Goal: Task Accomplishment & Management: Manage account settings

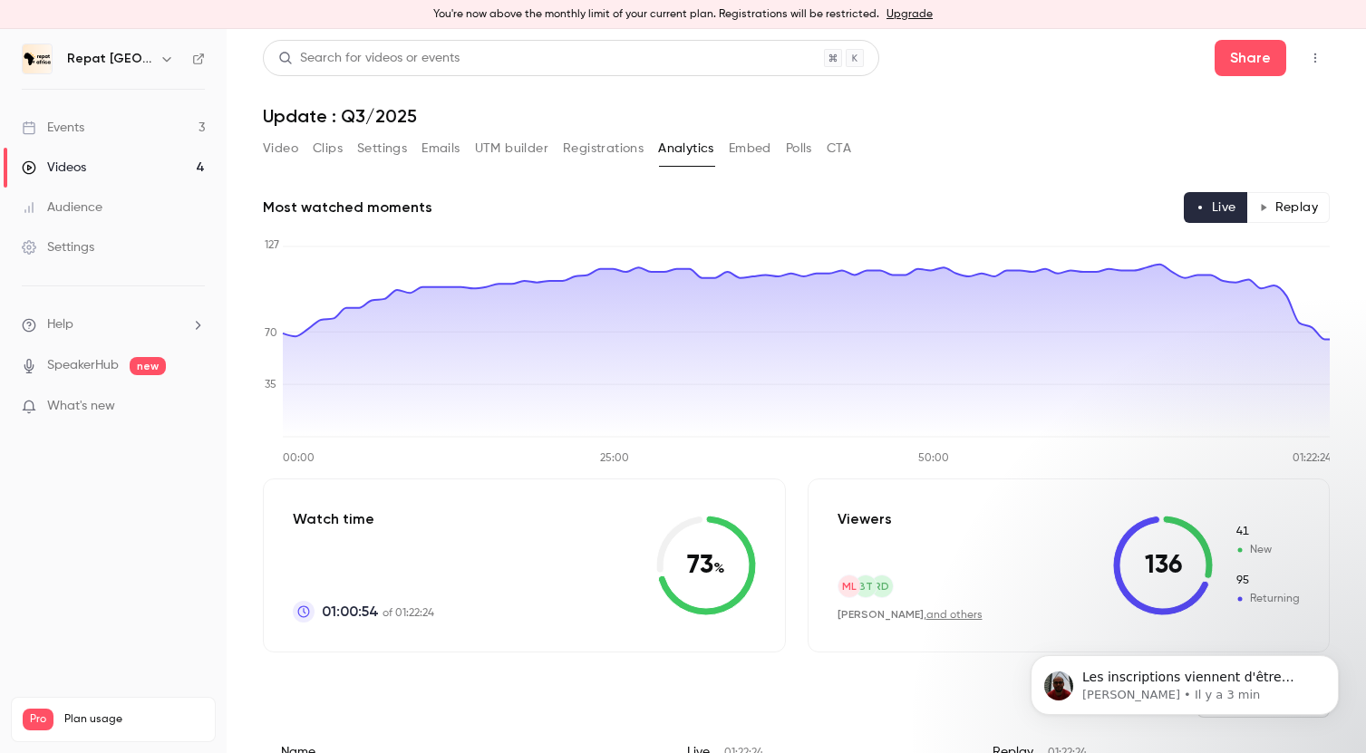
click at [81, 124] on div "Events" at bounding box center [53, 128] width 63 height 18
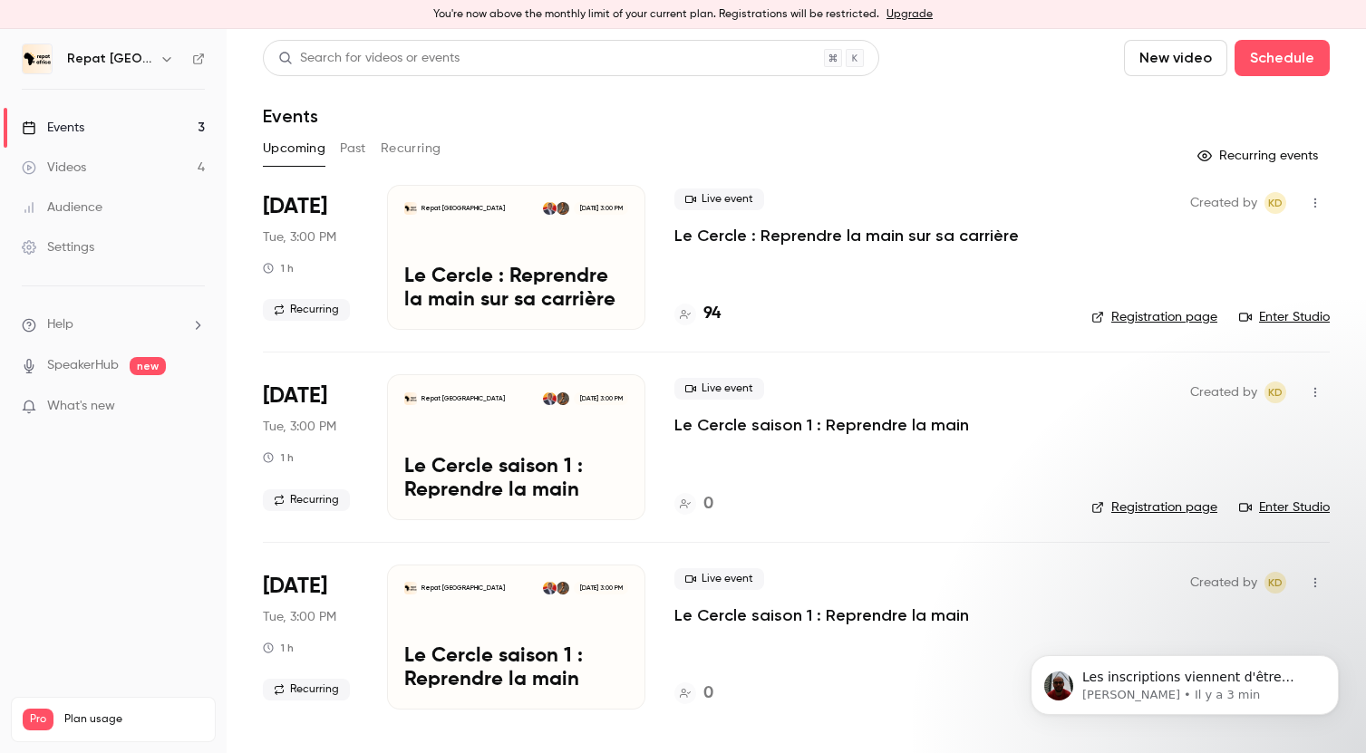
click at [712, 313] on h4 "94" at bounding box center [712, 314] width 17 height 24
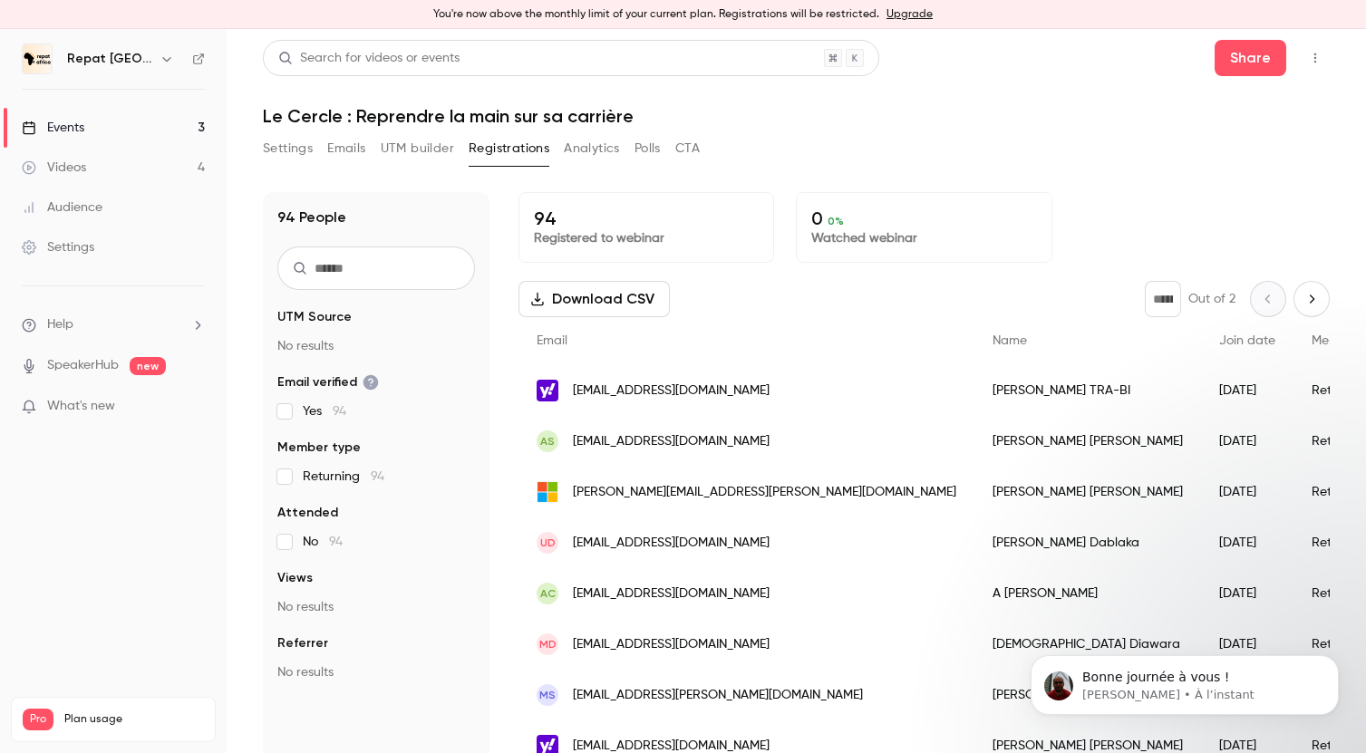
click at [83, 124] on div "Events" at bounding box center [53, 128] width 63 height 18
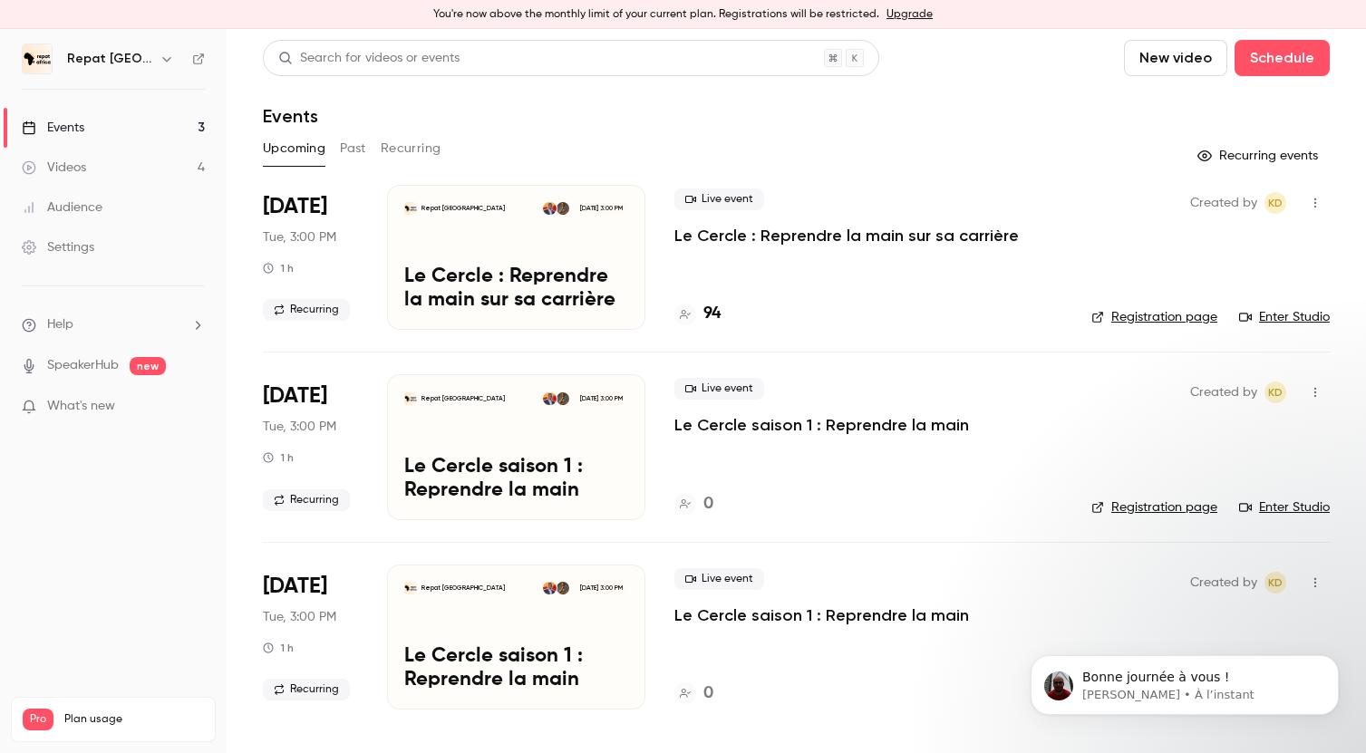
click at [763, 239] on p "Le Cercle : Reprendre la main sur sa carrière" at bounding box center [847, 236] width 345 height 22
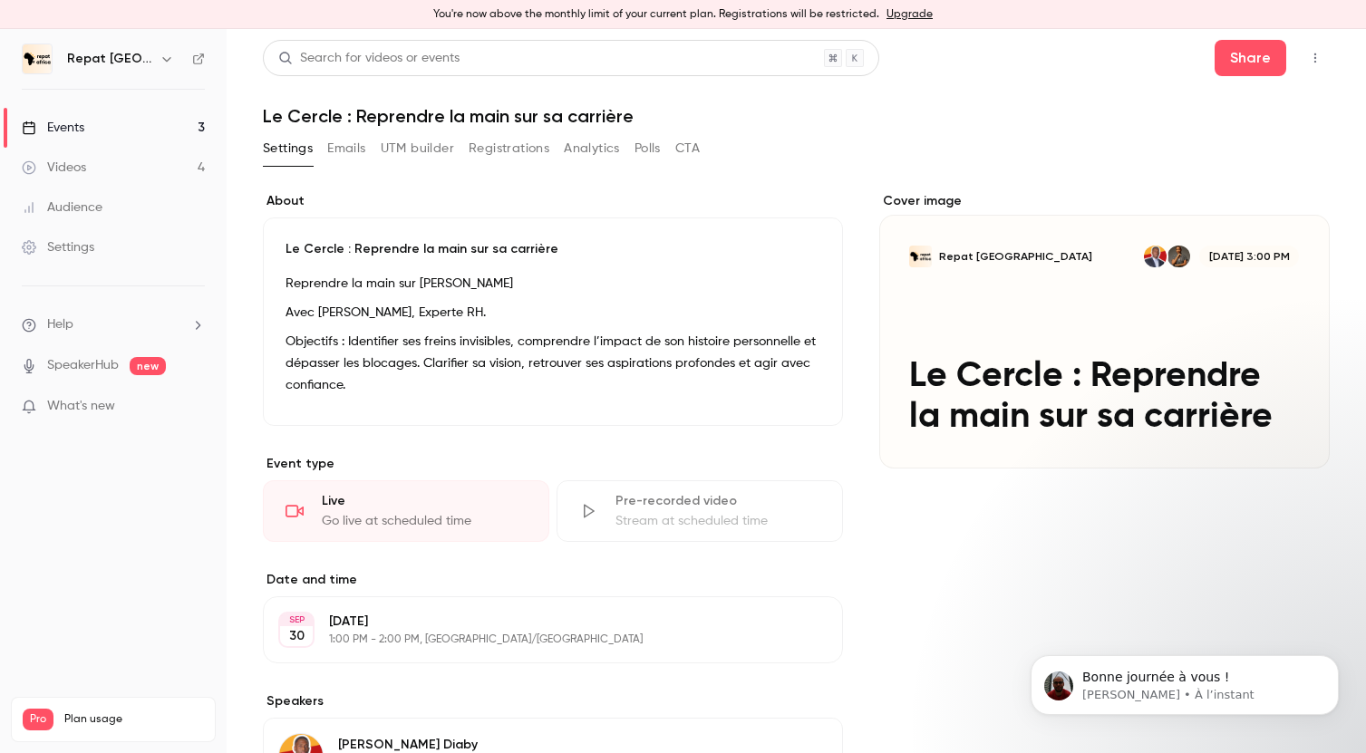
click at [354, 148] on button "Emails" at bounding box center [346, 148] width 38 height 29
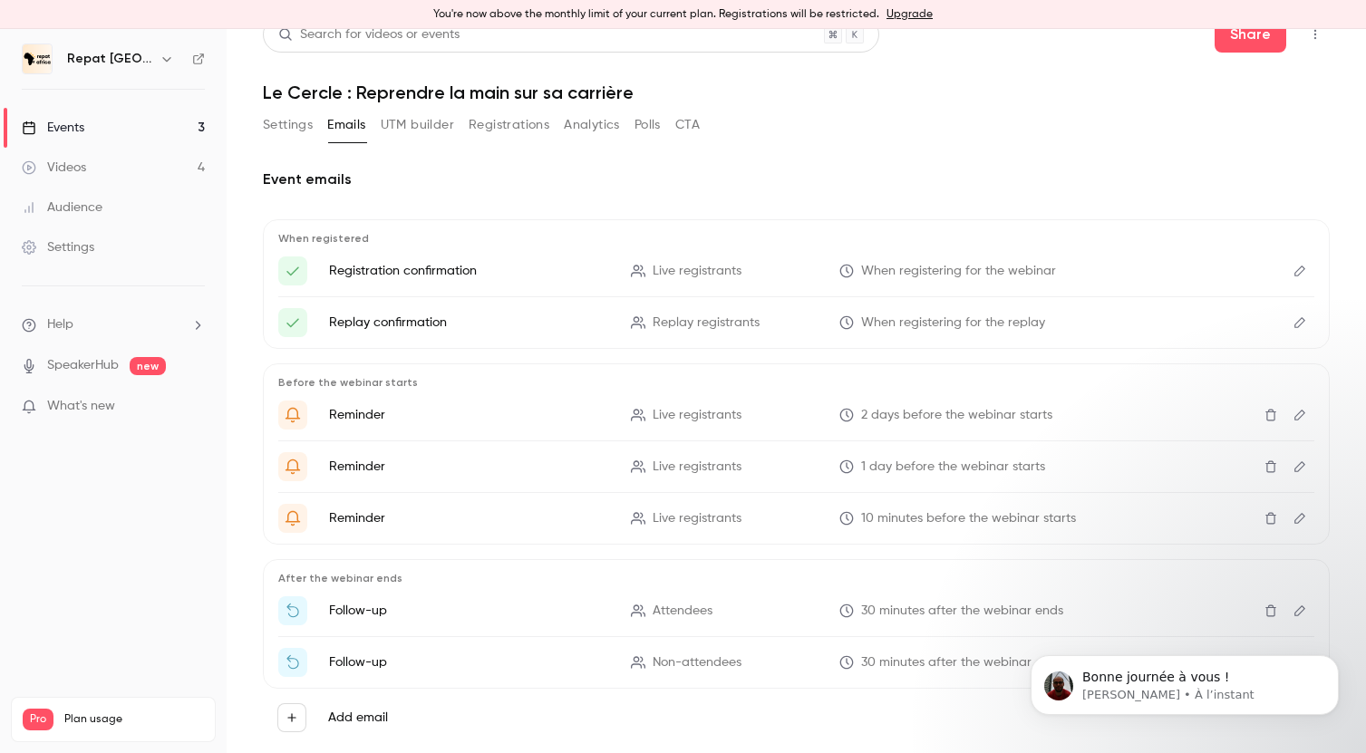
scroll to position [64, 0]
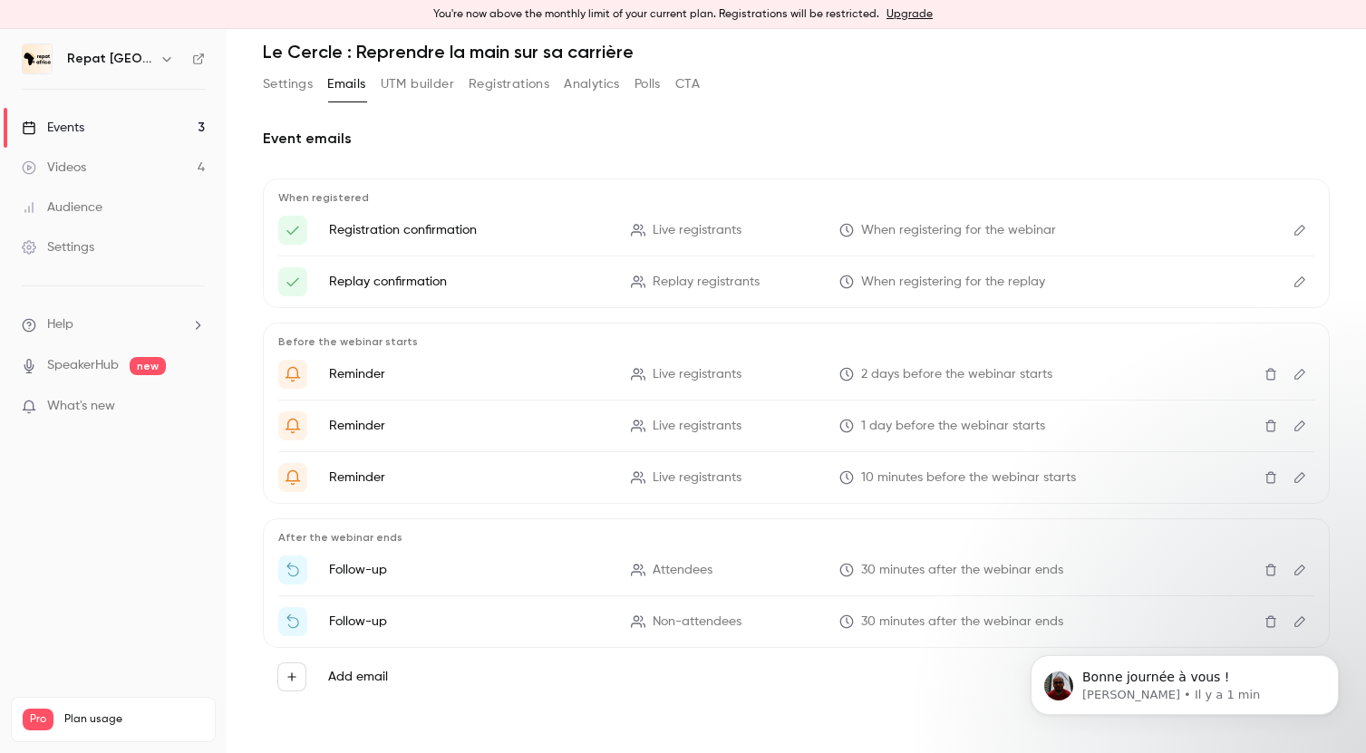
click at [133, 134] on link "Events 3" at bounding box center [113, 128] width 227 height 40
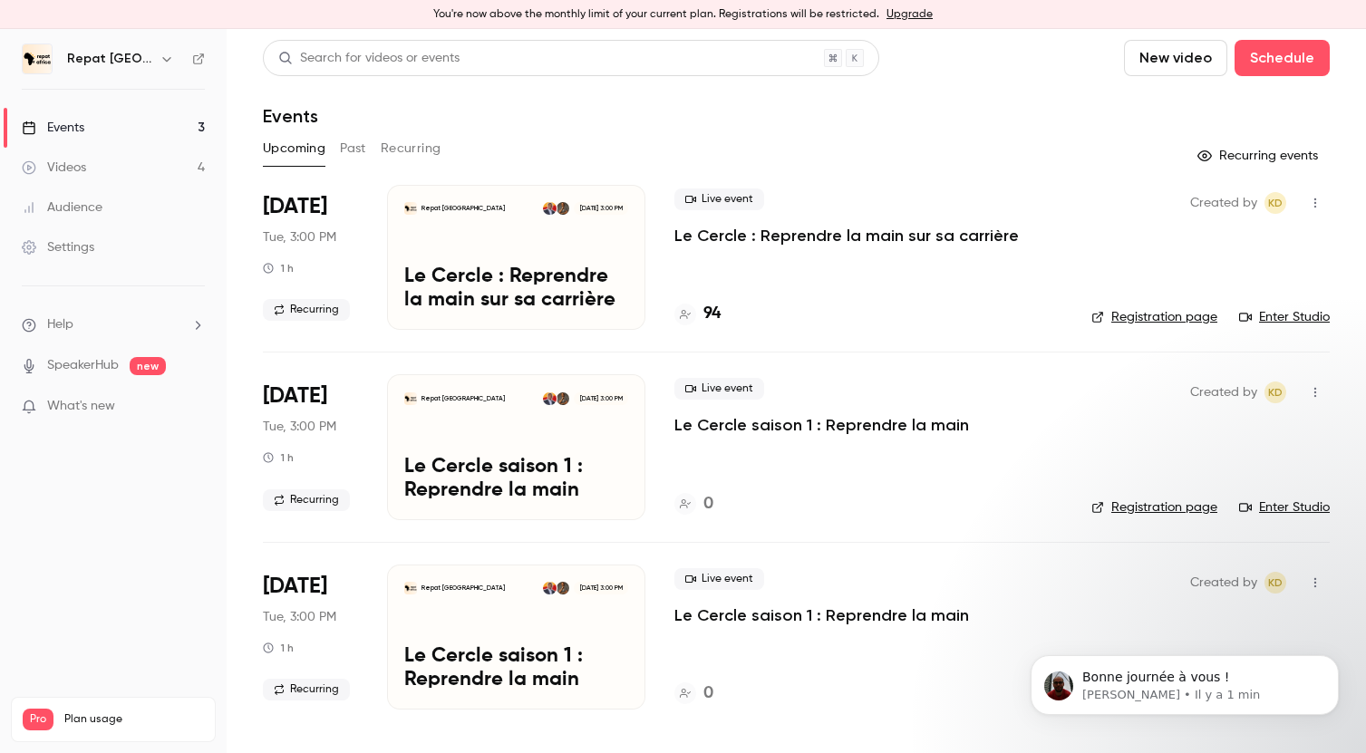
click at [712, 309] on h4 "94" at bounding box center [712, 314] width 17 height 24
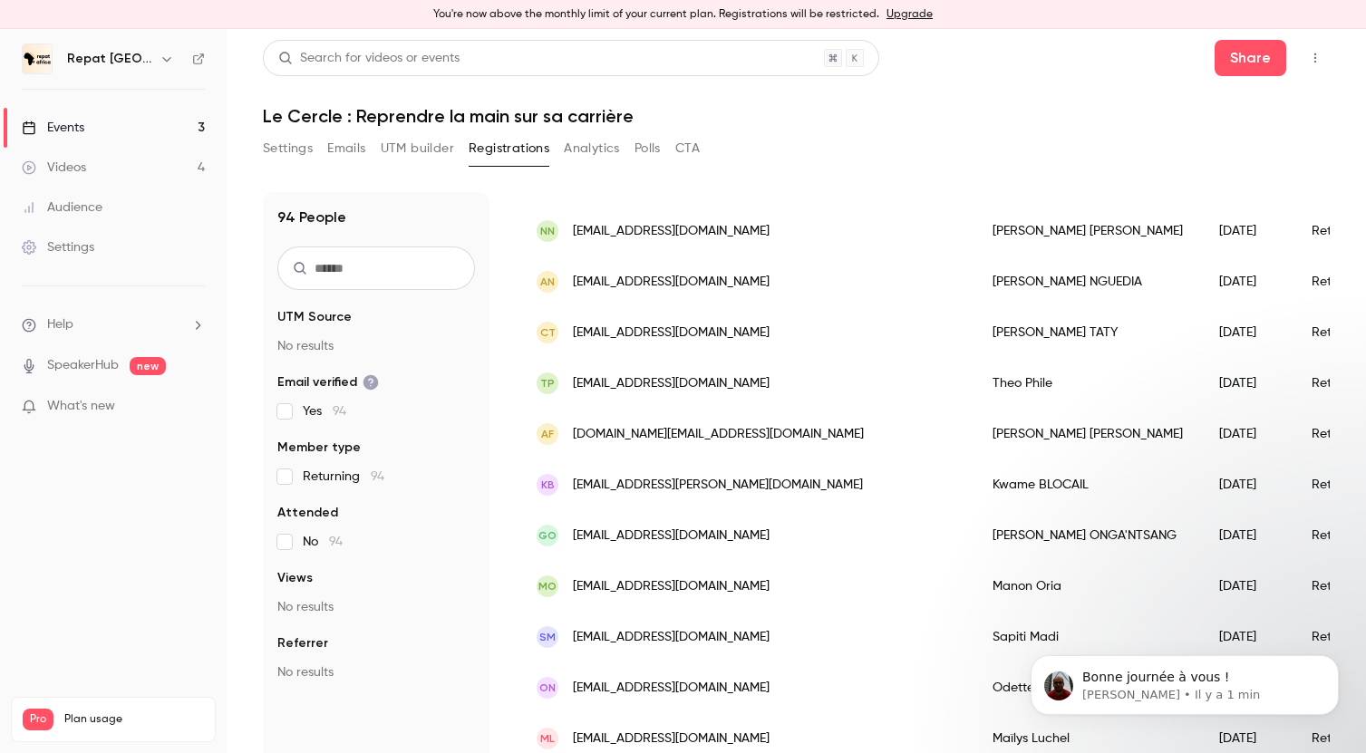
scroll to position [22, 0]
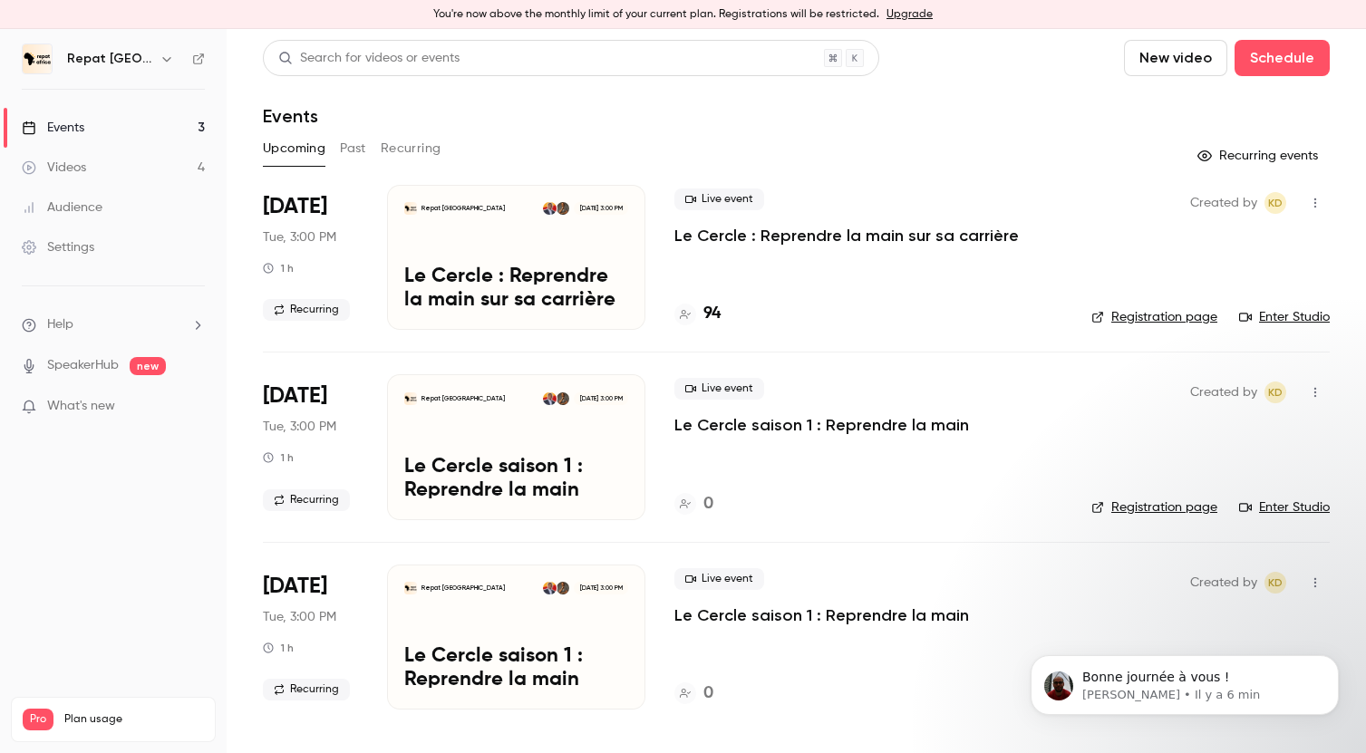
click at [708, 308] on h4 "94" at bounding box center [712, 314] width 17 height 24
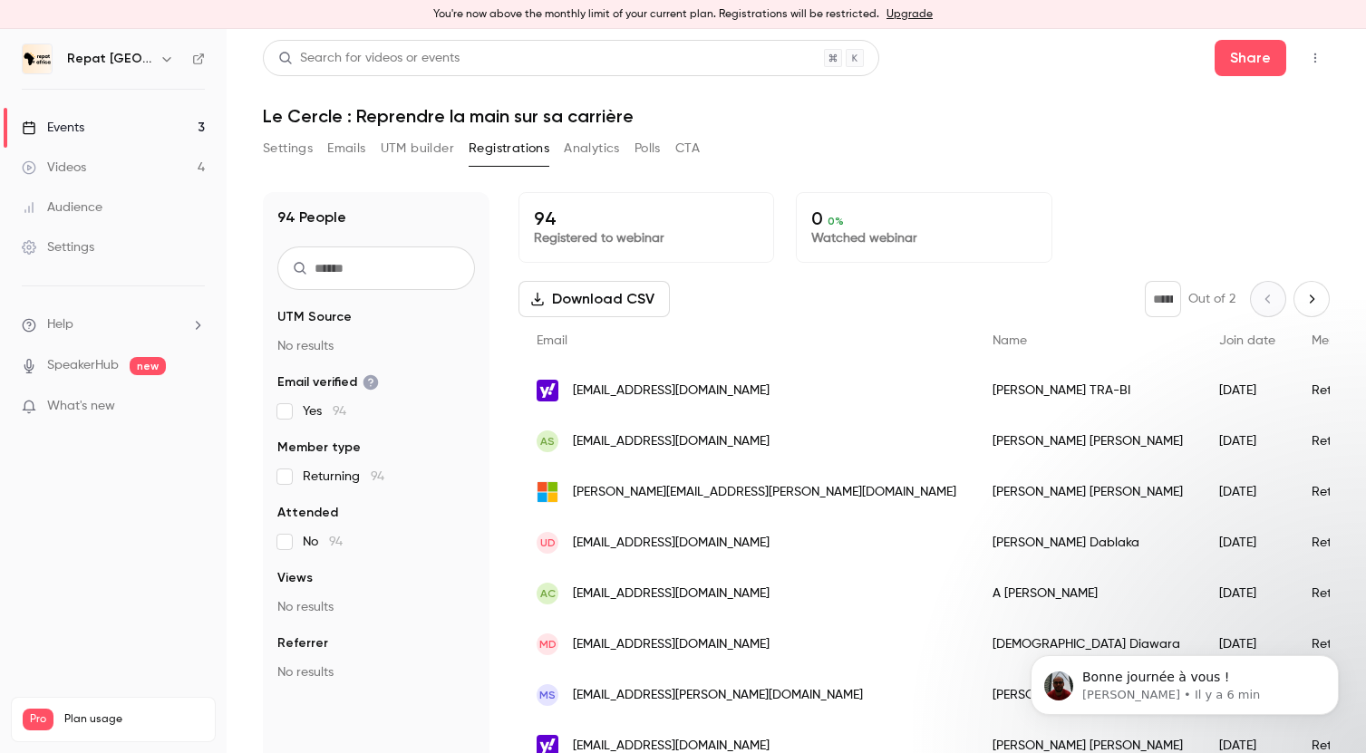
click at [157, 122] on link "Events 3" at bounding box center [113, 128] width 227 height 40
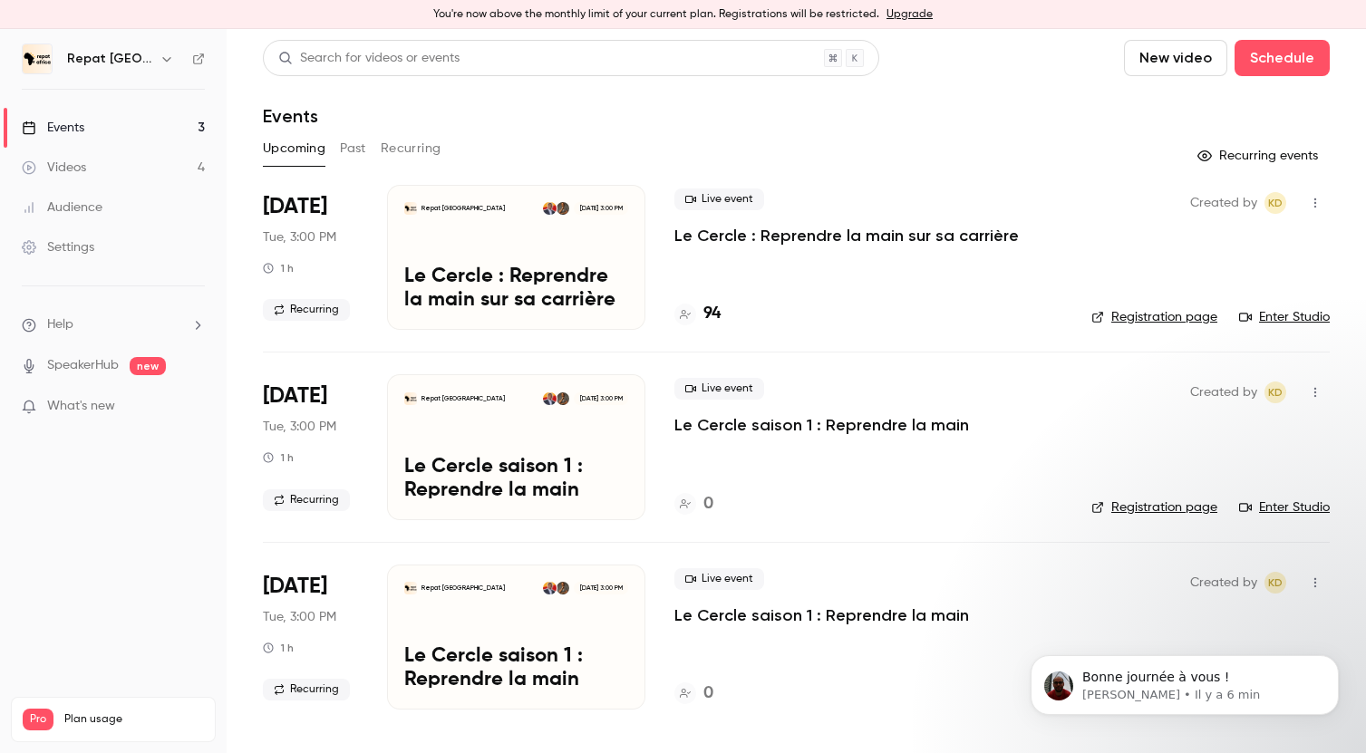
click at [790, 236] on p "Le Cercle : Reprendre la main sur sa carrière" at bounding box center [847, 236] width 345 height 22
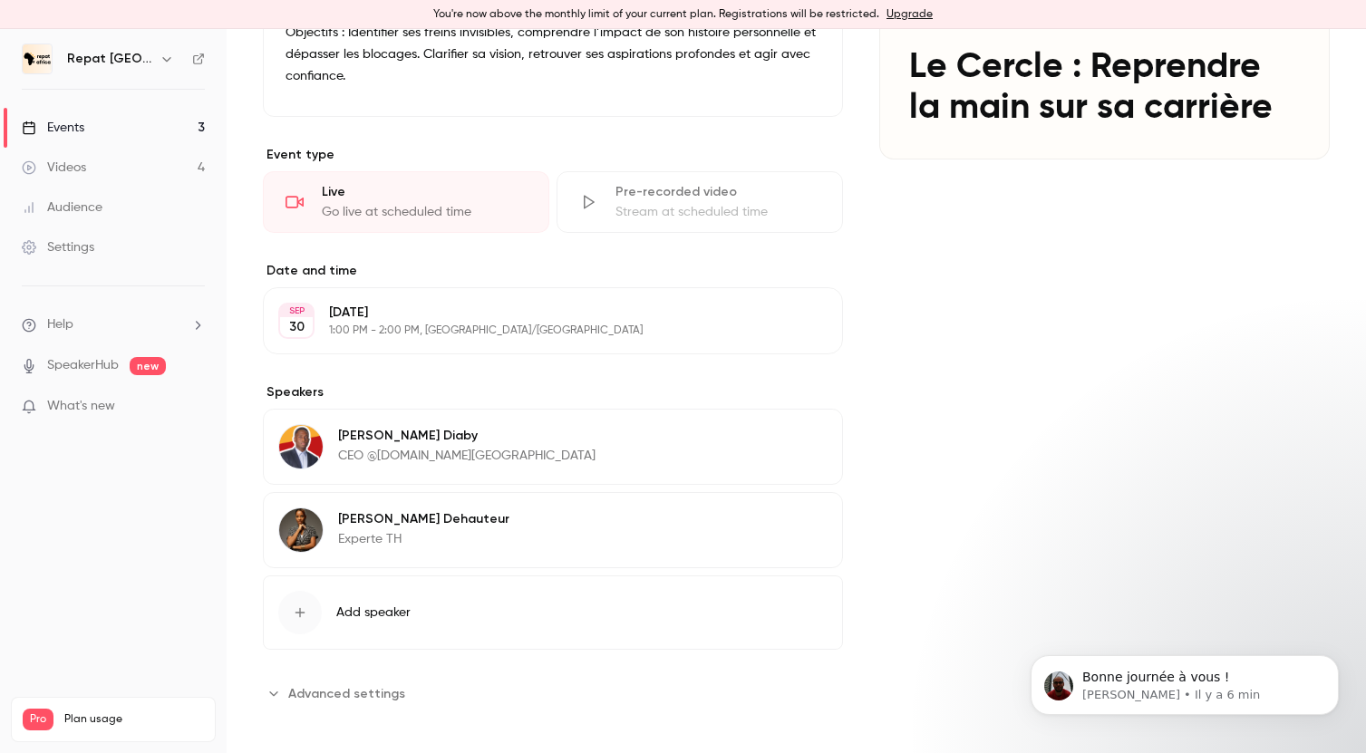
scroll to position [318, 0]
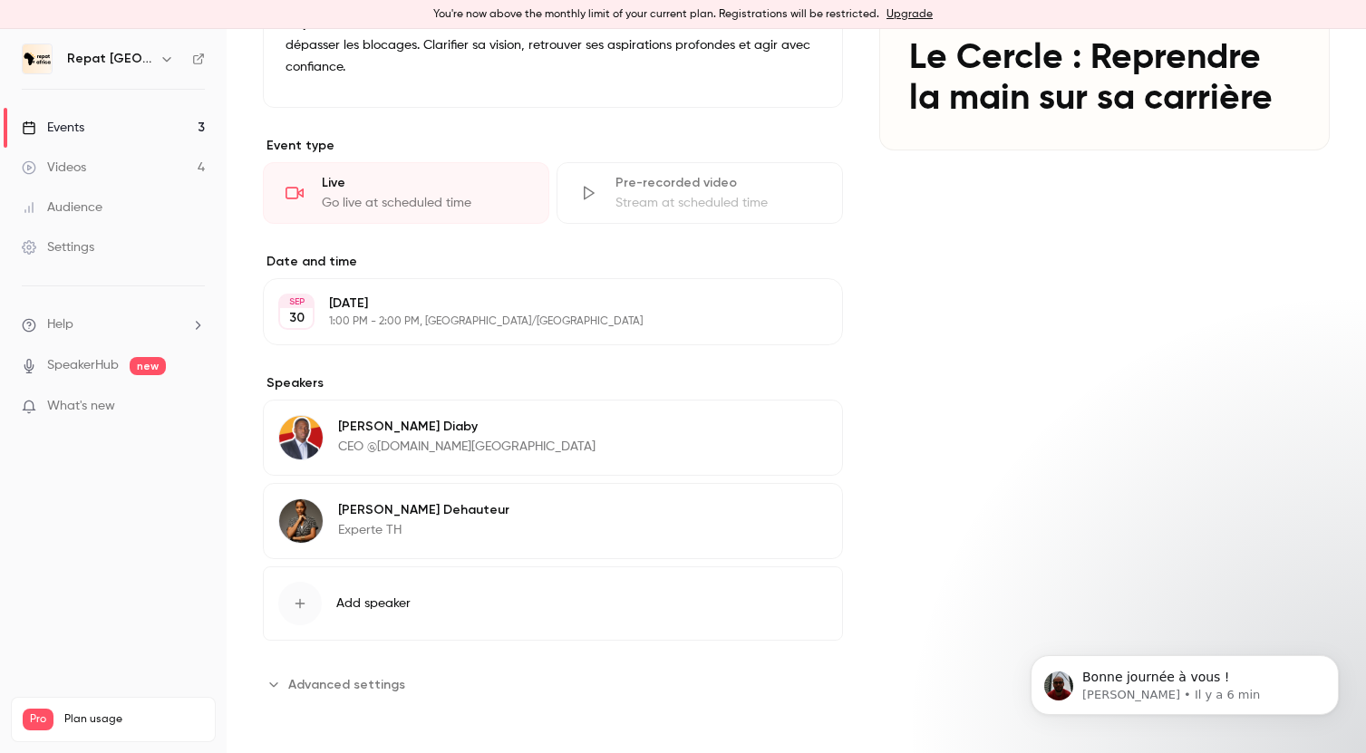
click at [787, 511] on button "Edit" at bounding box center [795, 513] width 66 height 29
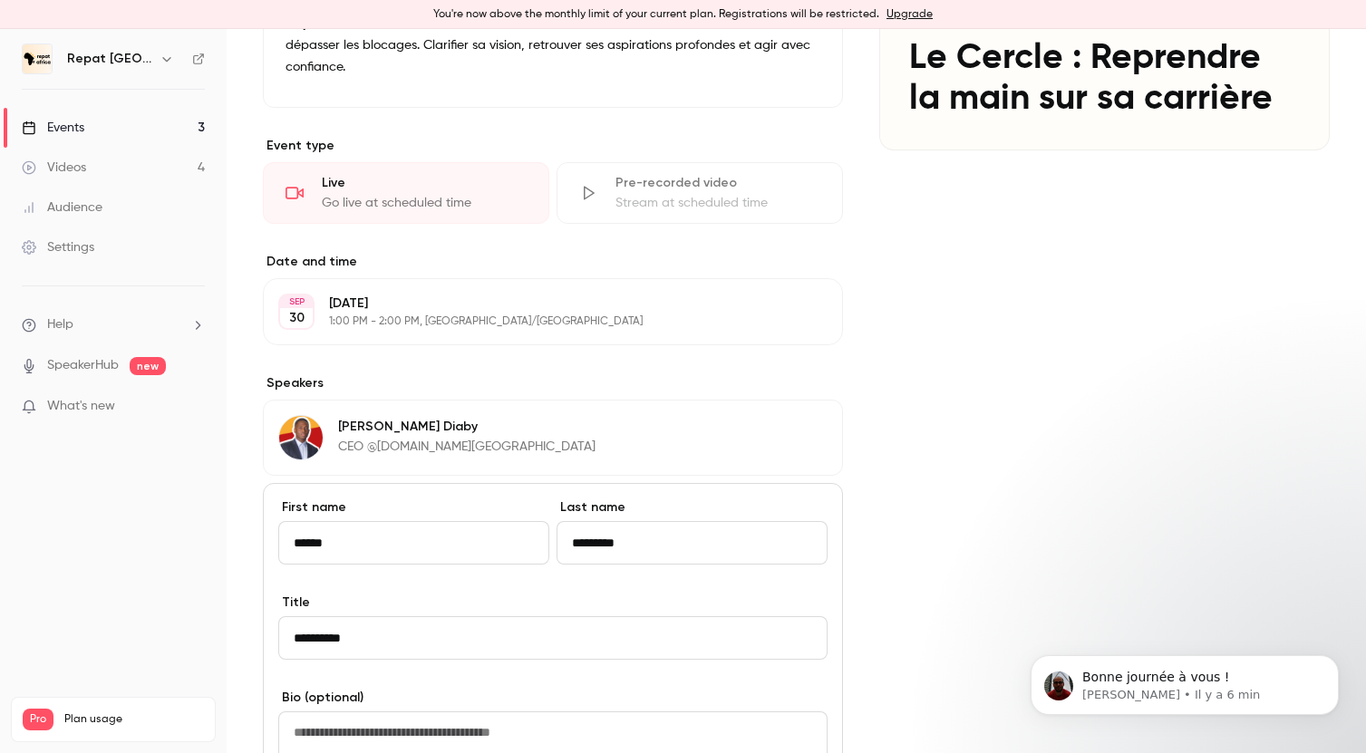
click at [380, 646] on input "**********" at bounding box center [552, 639] width 549 height 44
click at [345, 631] on input "**********" at bounding box center [552, 639] width 549 height 44
click at [373, 634] on input "**********" at bounding box center [552, 639] width 549 height 44
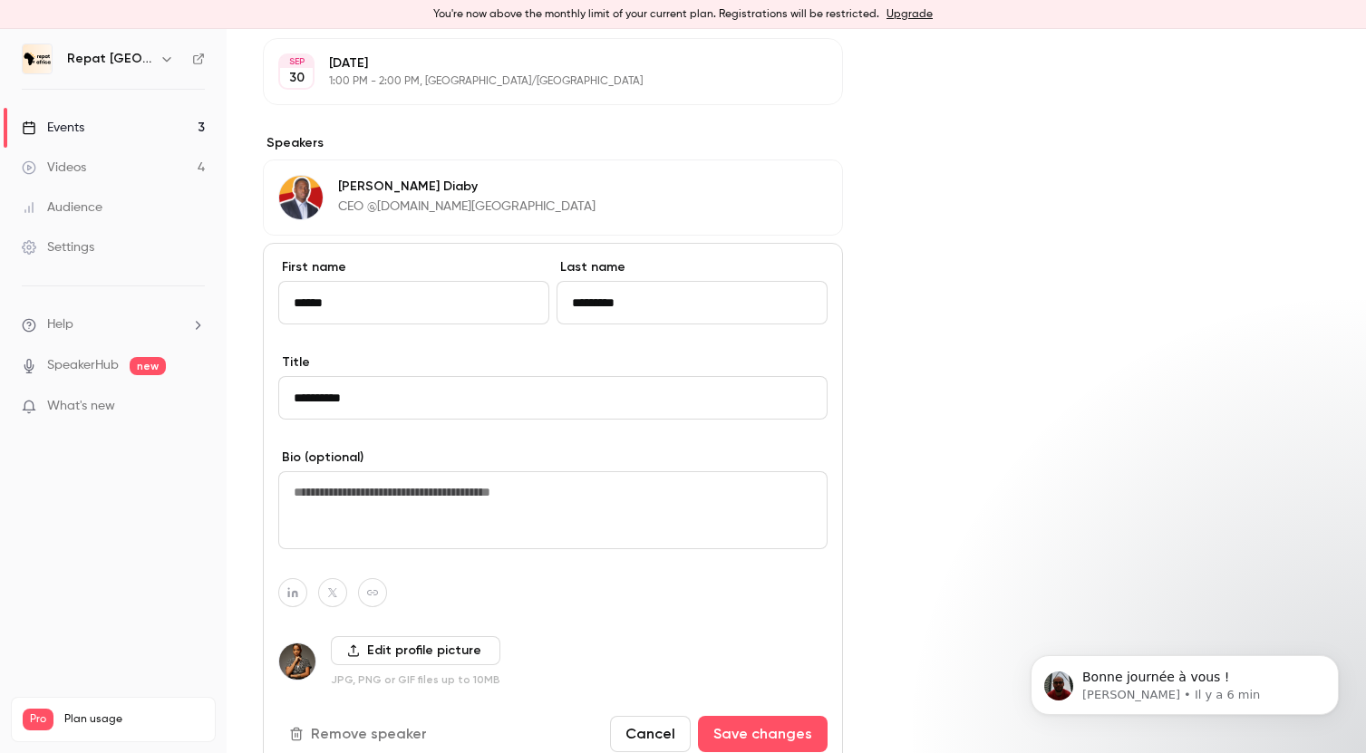
scroll to position [630, 0]
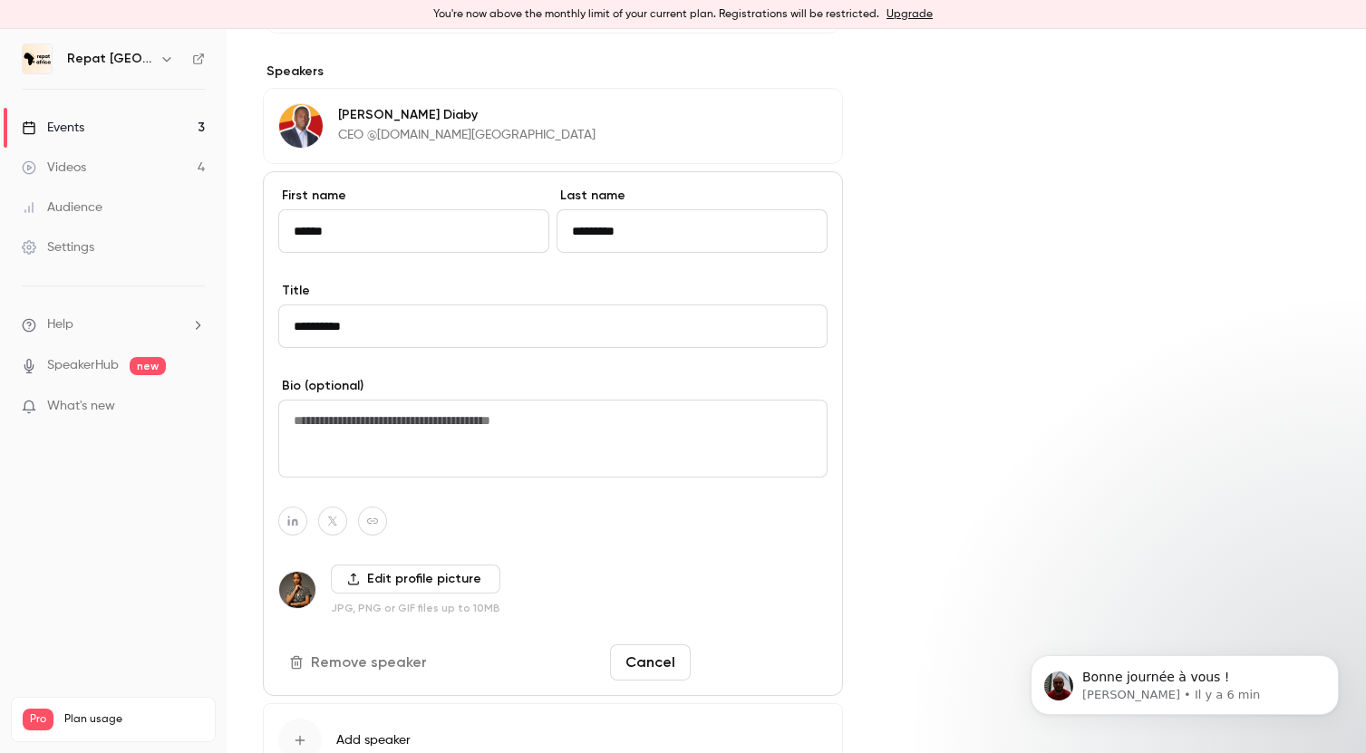
type input "**********"
click at [750, 658] on button "Save changes" at bounding box center [763, 663] width 130 height 36
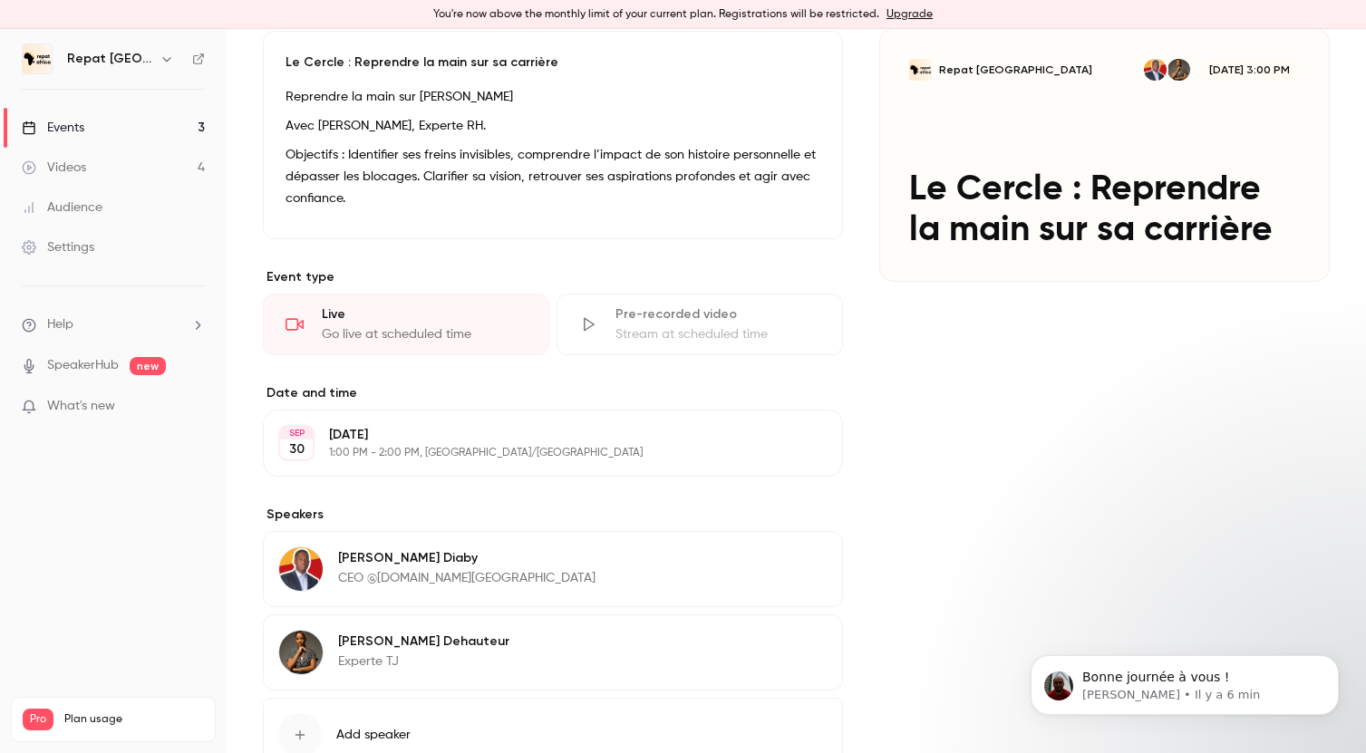
scroll to position [0, 0]
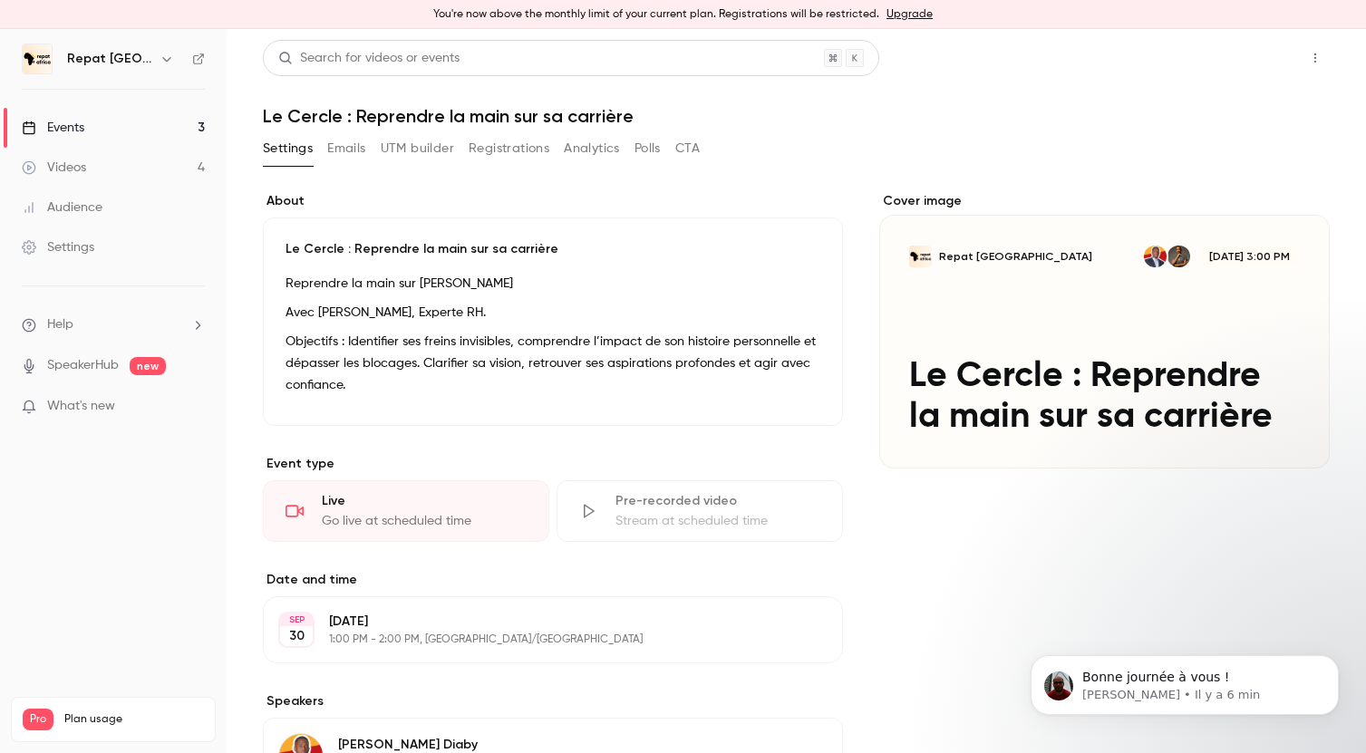
click at [1263, 60] on button "Share" at bounding box center [1251, 58] width 72 height 36
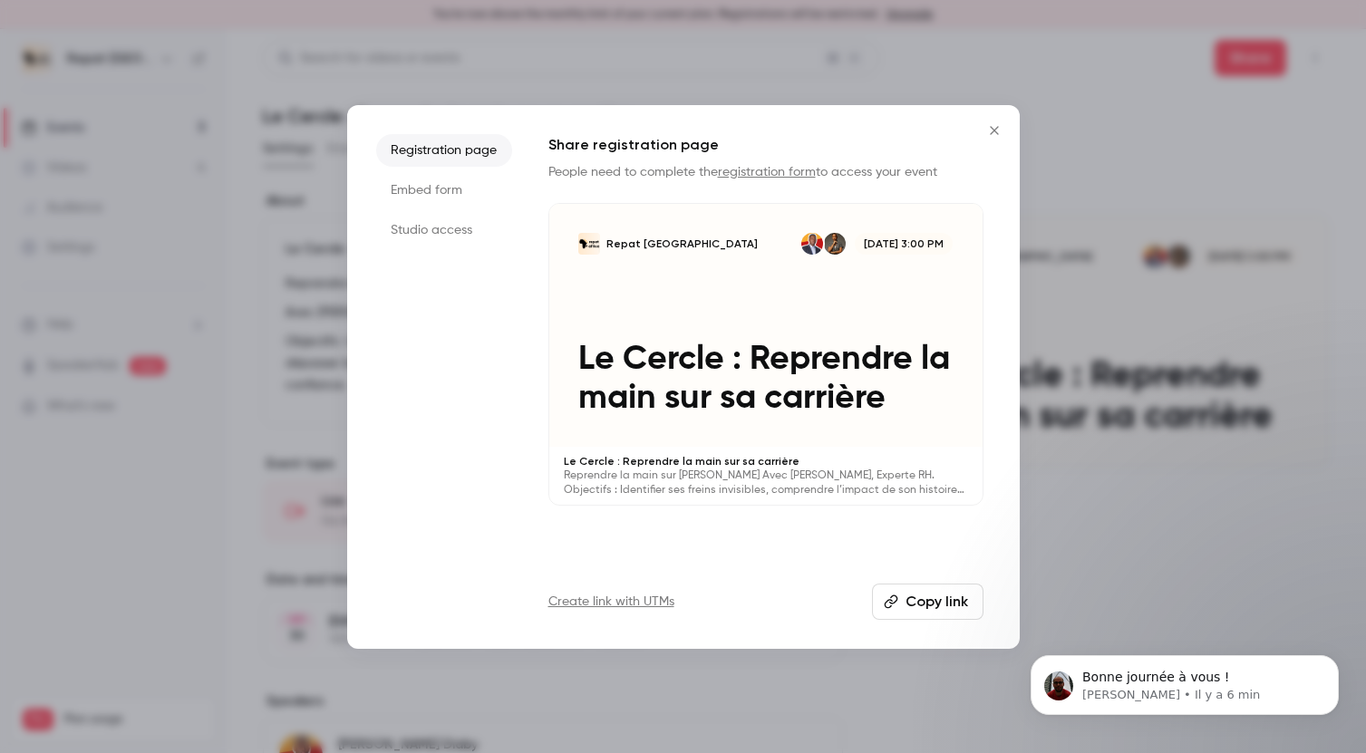
click at [879, 590] on button "Copy link" at bounding box center [928, 602] width 112 height 36
click at [993, 129] on icon "Close" at bounding box center [994, 130] width 8 height 8
